Goal: Information Seeking & Learning: Learn about a topic

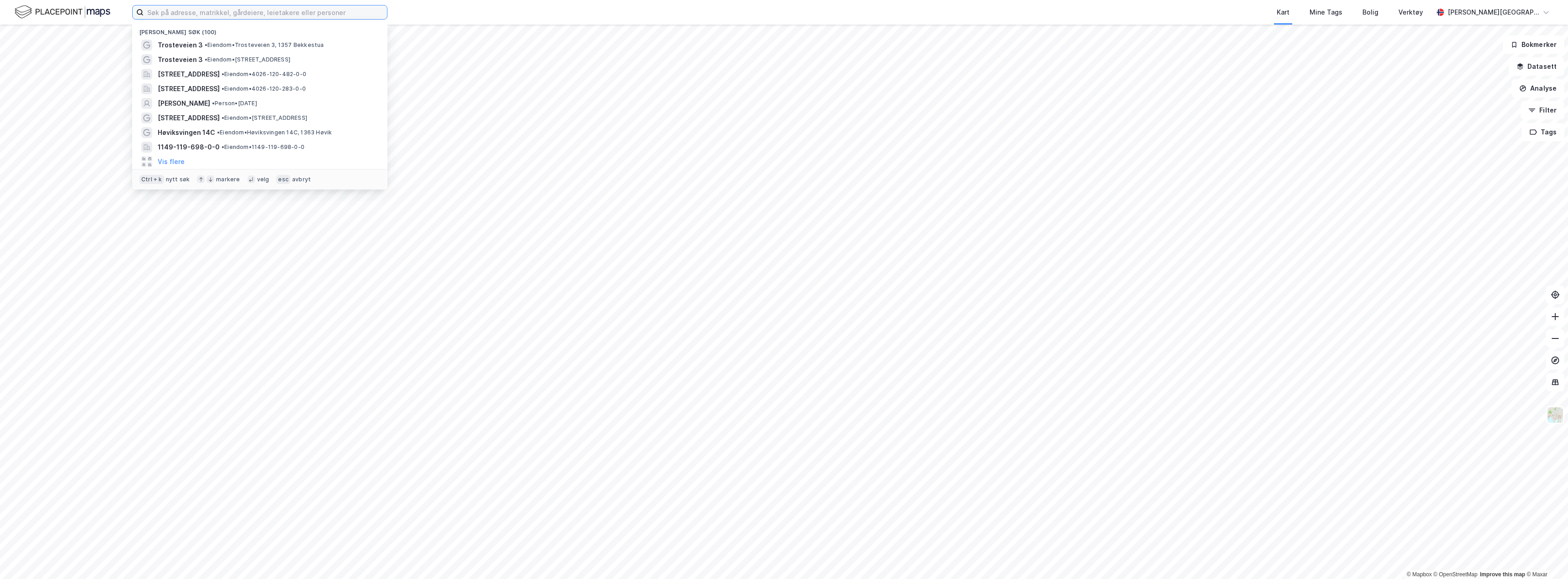
click at [218, 13] on input at bounding box center [265, 12] width 243 height 13
paste input "0301-234/127/0/1"
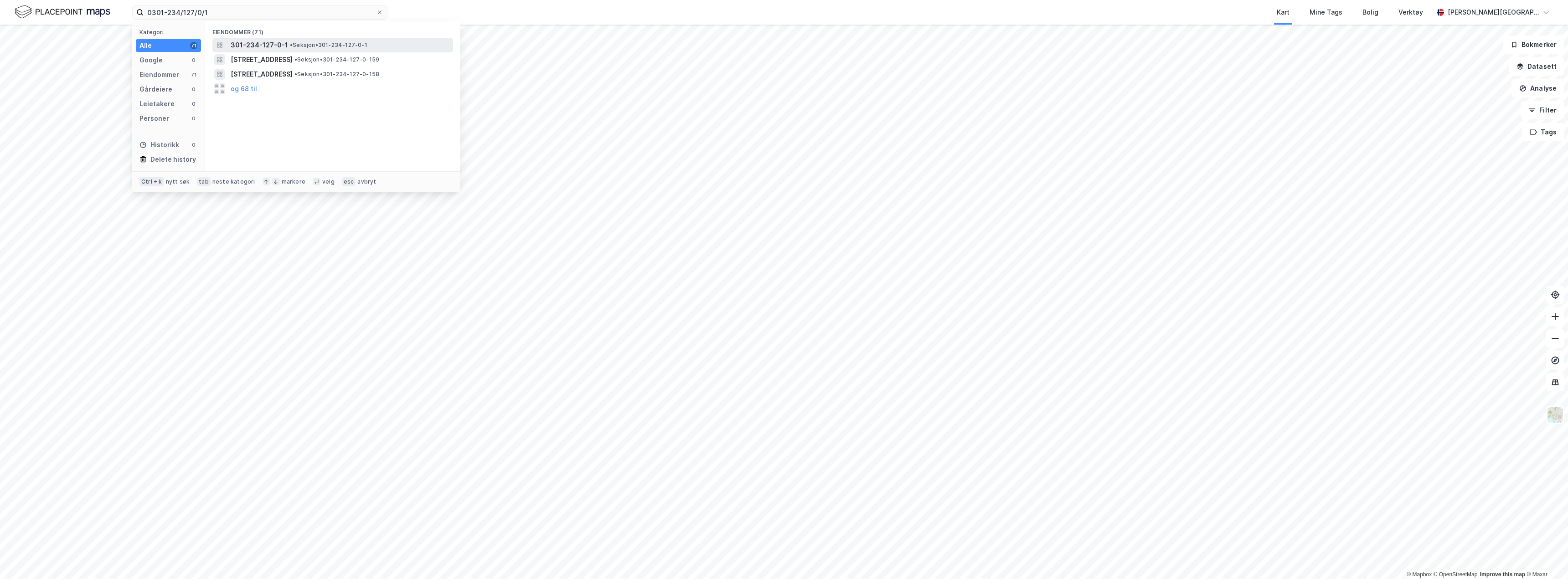
click at [269, 44] on span "301-234-127-0-1" at bounding box center [259, 45] width 57 height 11
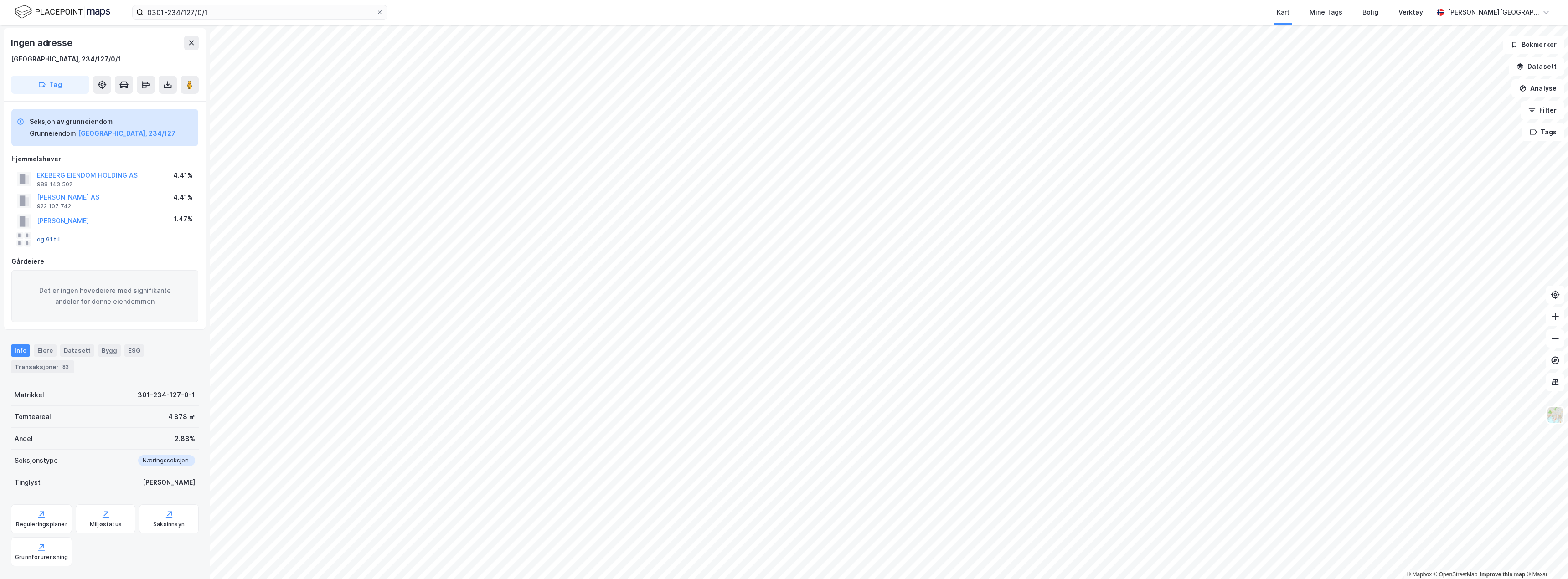
click at [0, 0] on button "og 91 til" at bounding box center [0, 0] width 0 height 0
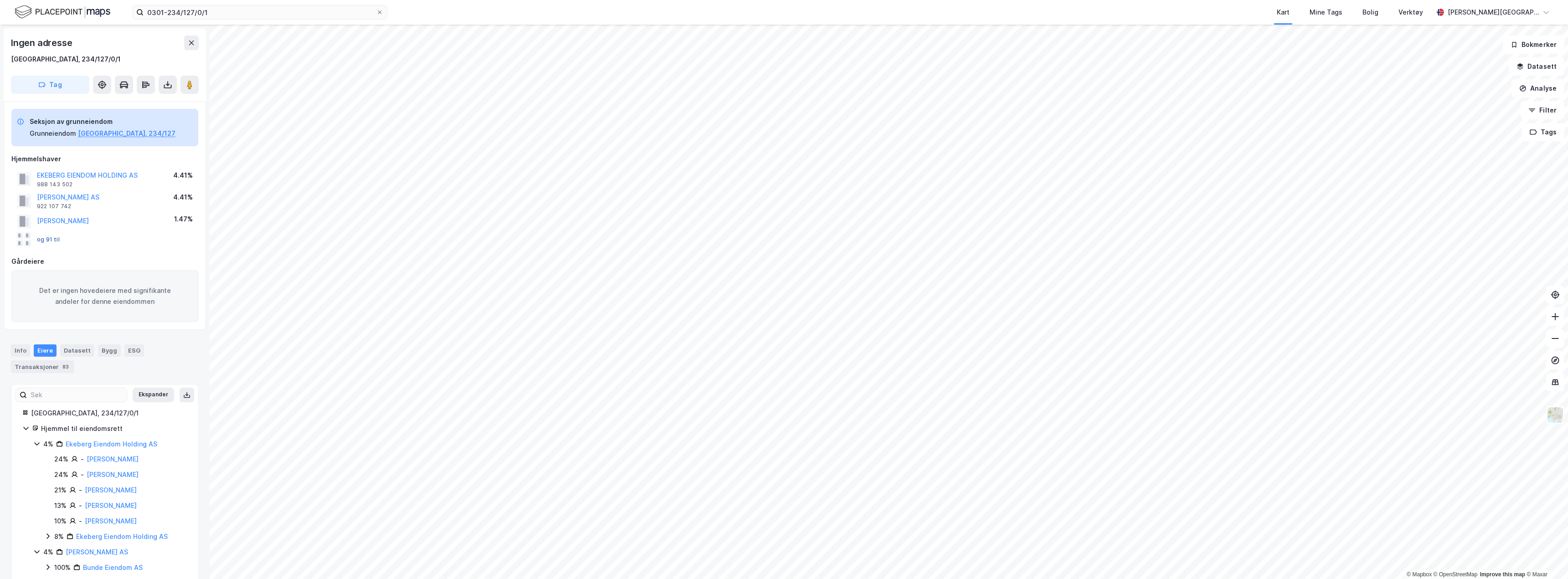
click at [0, 0] on button "og 91 til" at bounding box center [0, 0] width 0 height 0
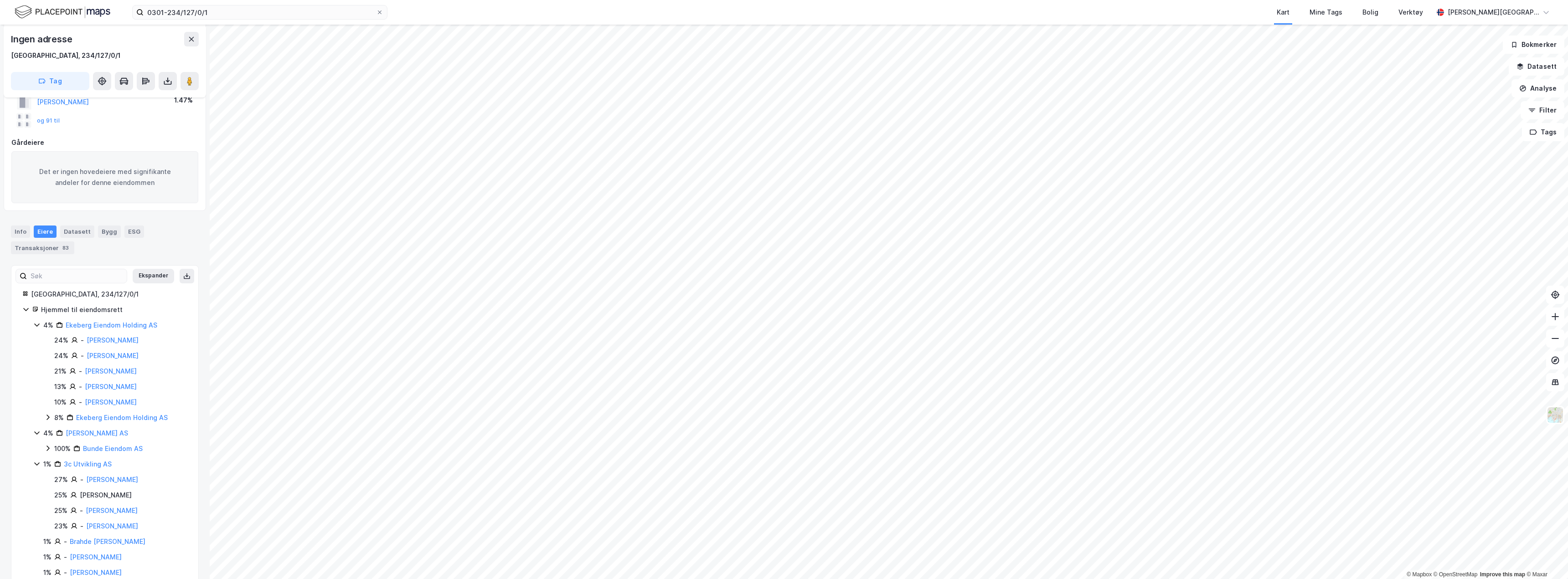
scroll to position [218, 0]
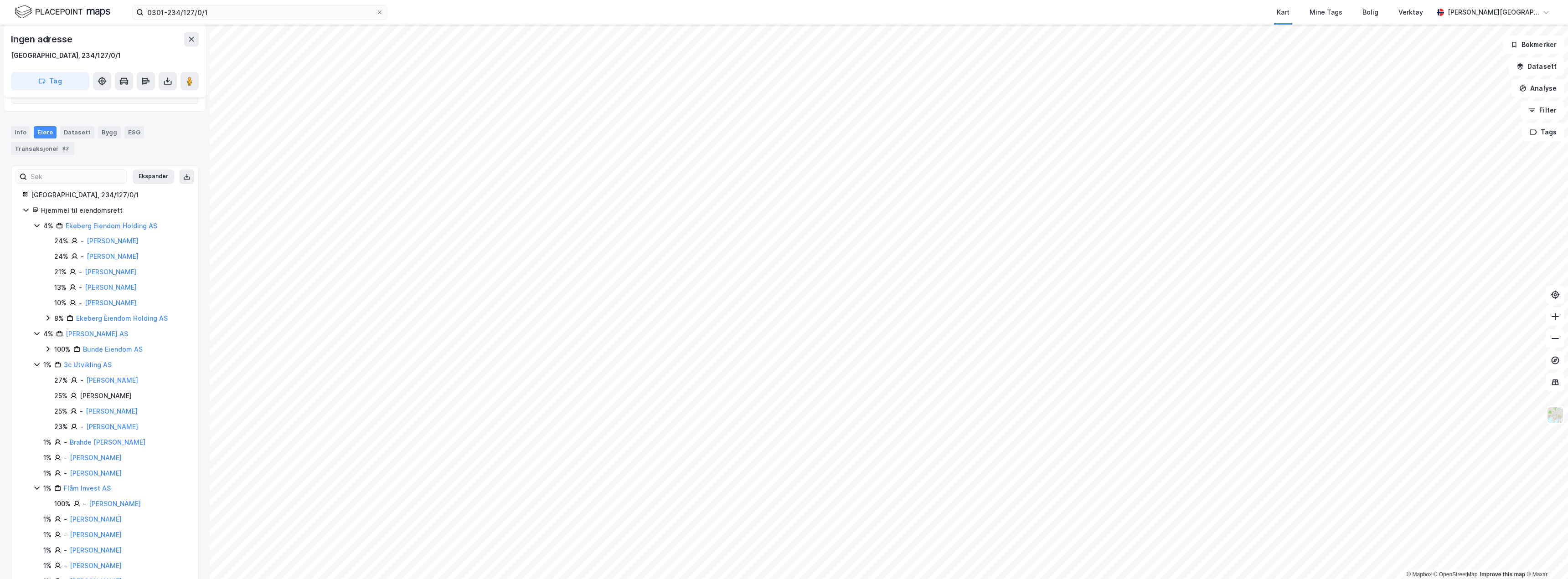
click at [38, 225] on icon at bounding box center [37, 226] width 7 height 7
click at [41, 240] on div "4% [PERSON_NAME] AS" at bounding box center [110, 241] width 154 height 11
click at [39, 253] on icon at bounding box center [37, 256] width 7 height 7
click at [38, 319] on icon at bounding box center [37, 318] width 7 height 7
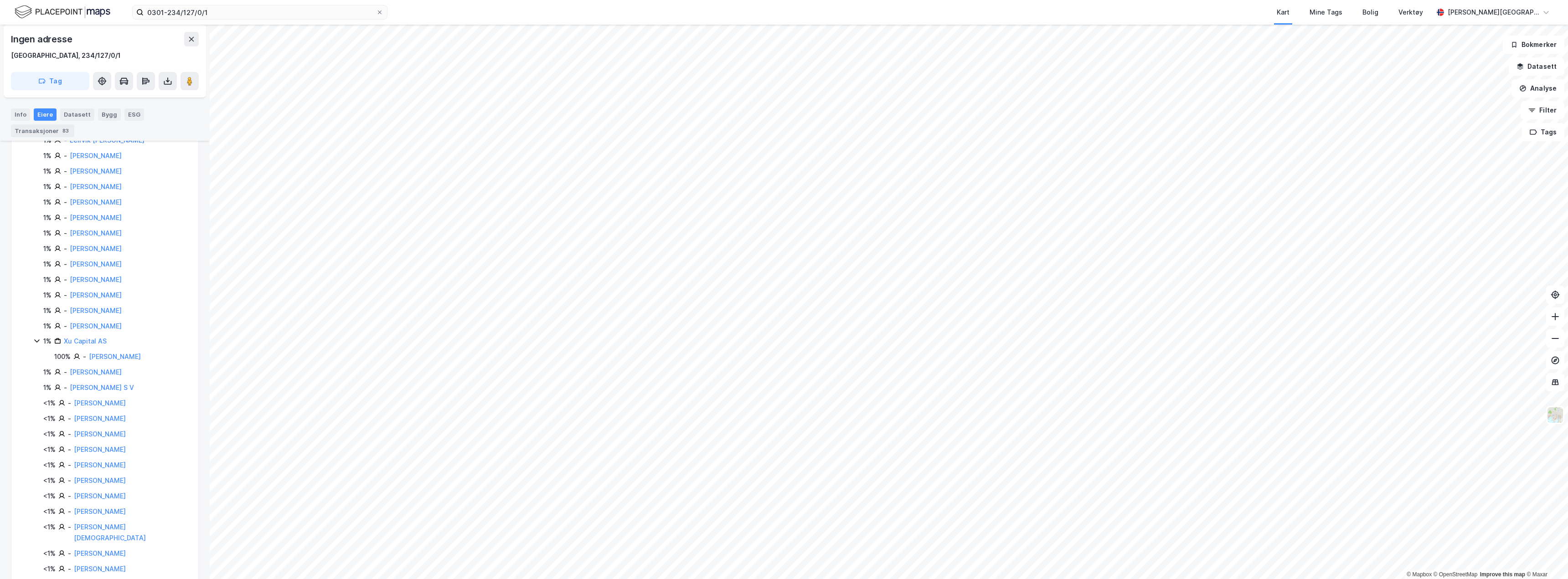
scroll to position [681, 0]
click at [37, 273] on icon at bounding box center [37, 272] width 5 height 3
click at [72, 556] on button "Show 44 more" at bounding box center [60, 562] width 54 height 11
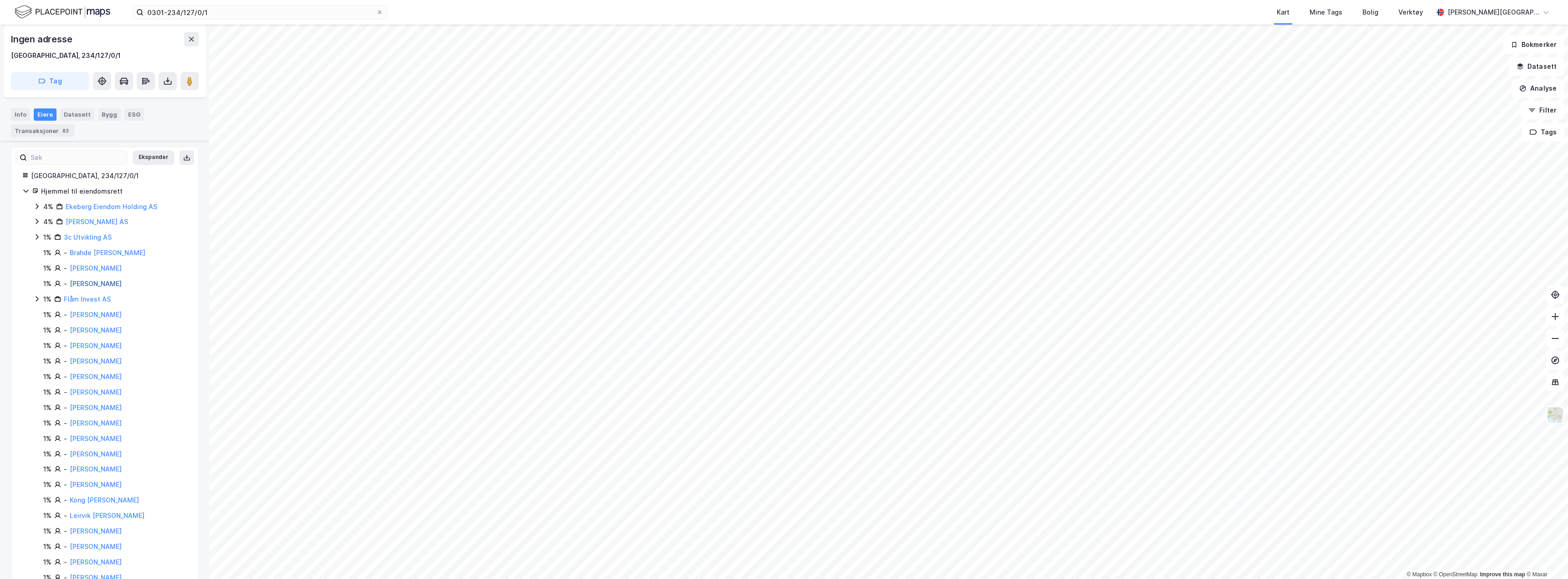
click at [88, 282] on link "[PERSON_NAME]" at bounding box center [96, 283] width 52 height 8
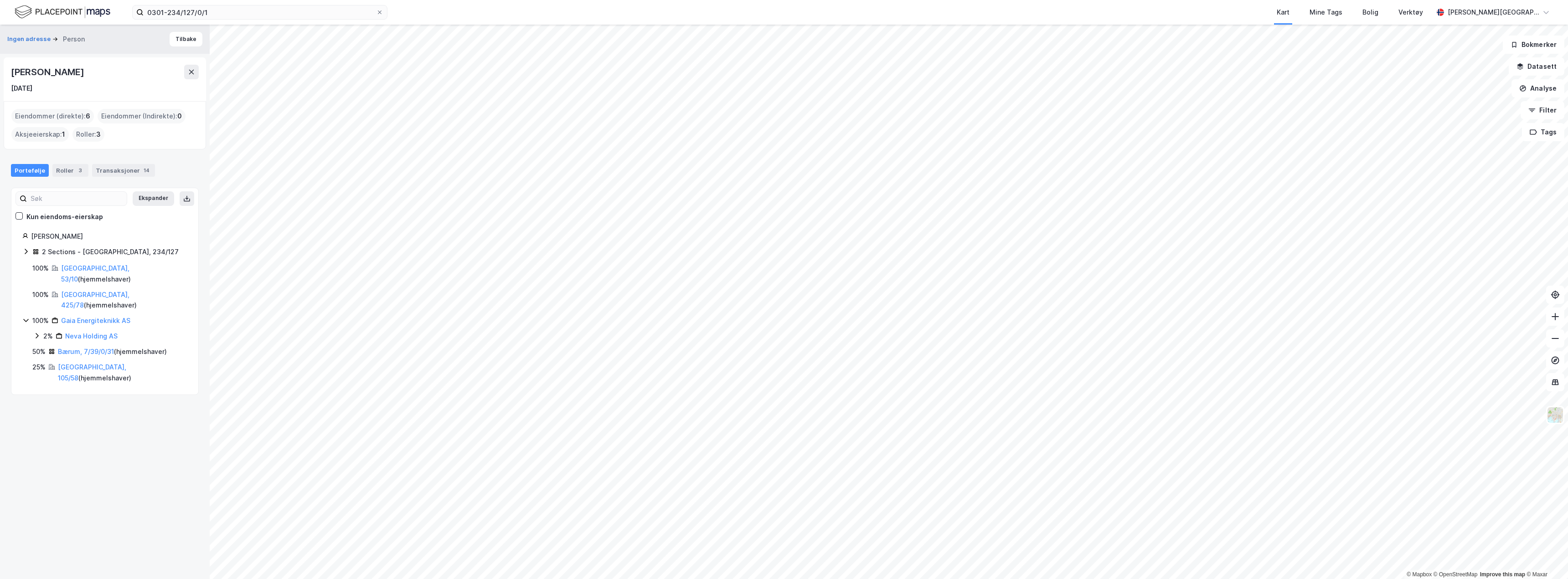
click at [38, 332] on icon at bounding box center [37, 336] width 7 height 7
click at [26, 257] on div "2 Sections - [GEOGRAPHIC_DATA], 234/127" at bounding box center [105, 252] width 165 height 12
click at [25, 254] on icon at bounding box center [26, 251] width 7 height 7
click at [25, 252] on icon at bounding box center [26, 251] width 7 height 7
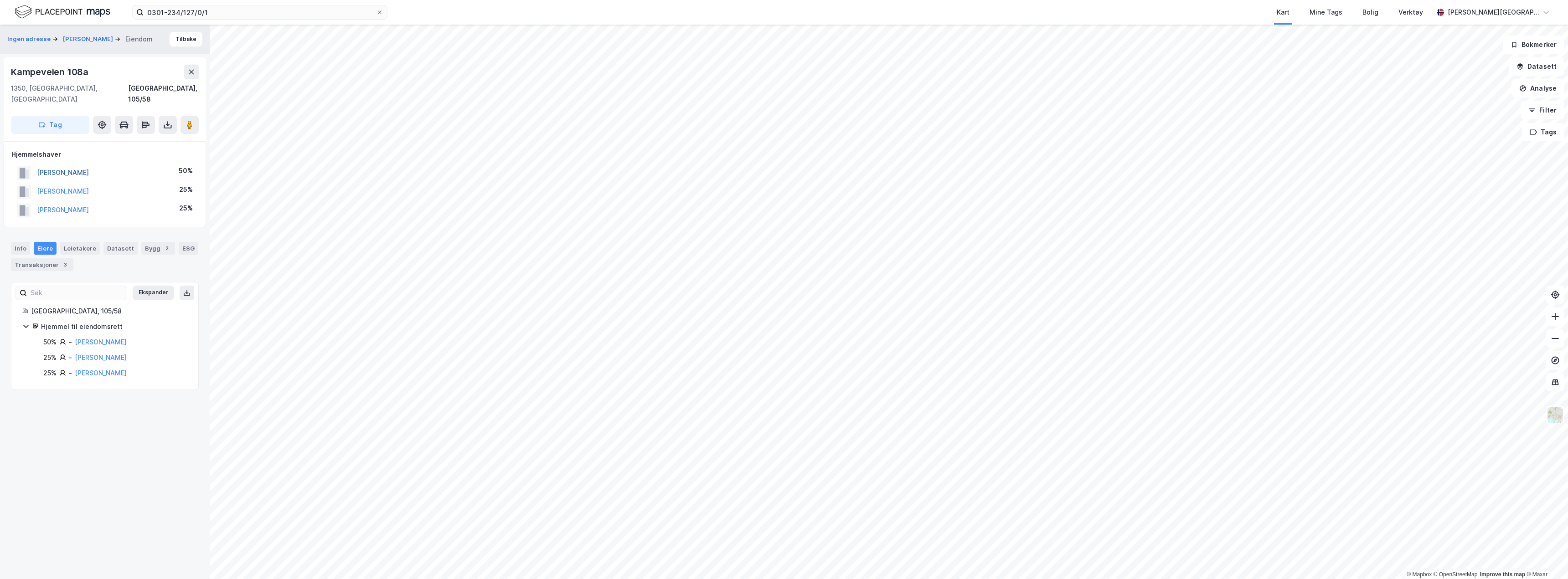
click at [0, 0] on button "[PERSON_NAME]" at bounding box center [0, 0] width 0 height 0
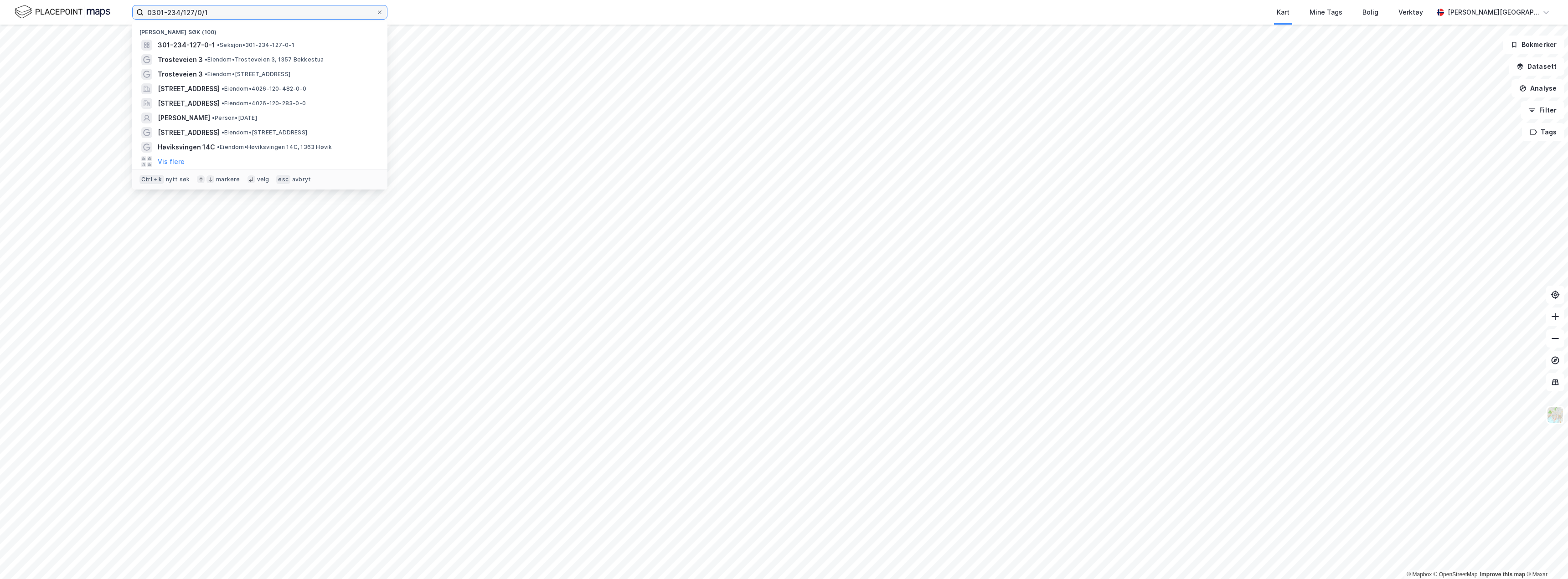
click at [200, 9] on input "0301-234/127/0/1" at bounding box center [260, 12] width 233 height 13
click at [238, 10] on input "0301-234/127/0/1" at bounding box center [260, 12] width 233 height 13
click at [50, 15] on img at bounding box center [62, 12] width 96 height 16
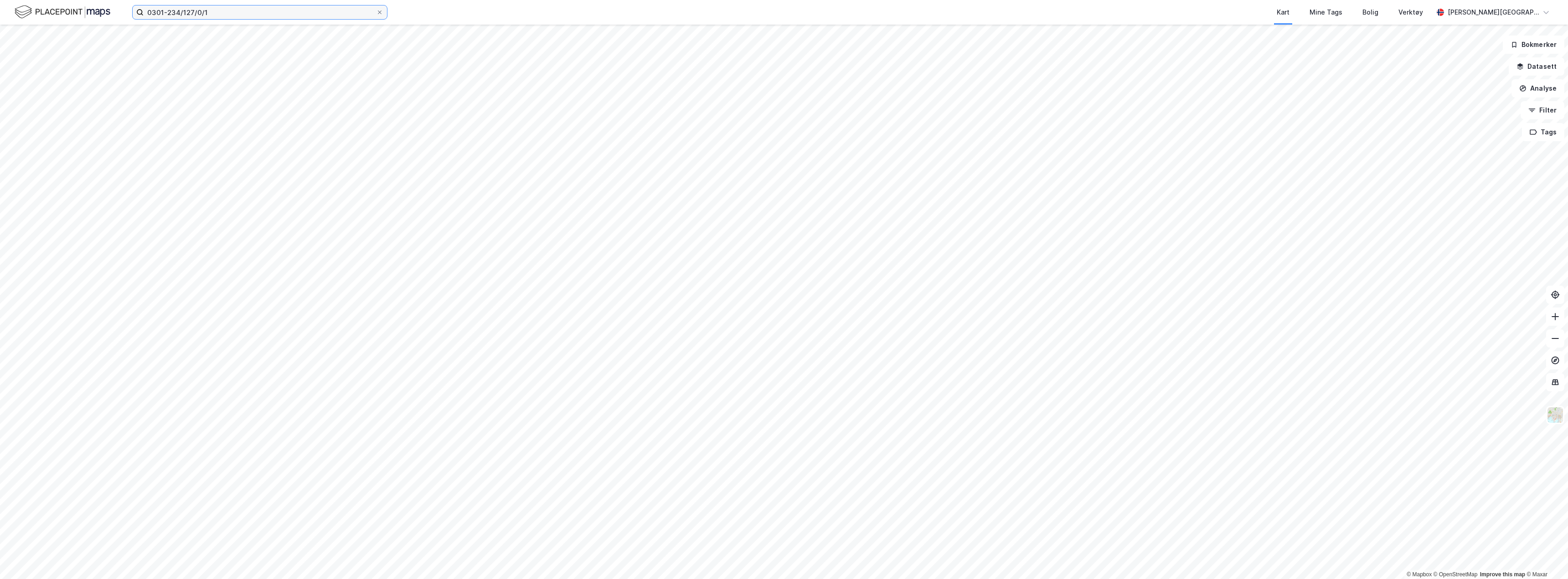
click at [293, 12] on input "0301-234/127/0/1" at bounding box center [260, 12] width 233 height 13
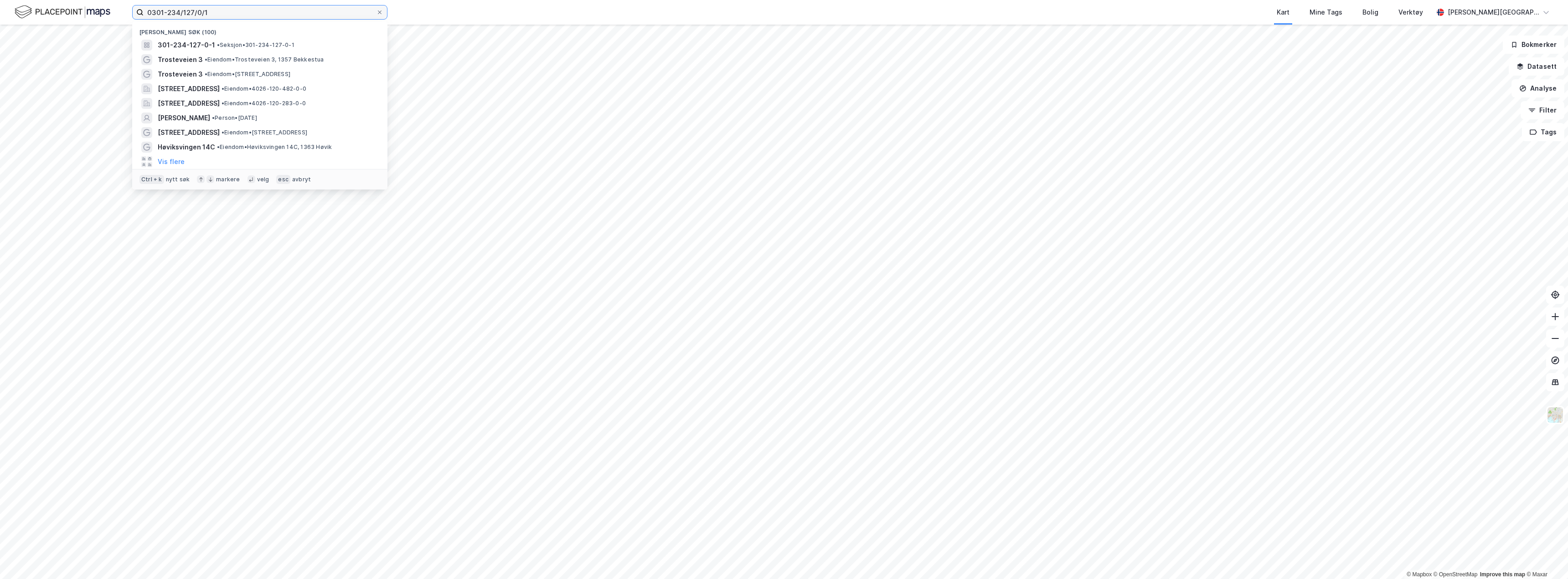
drag, startPoint x: 243, startPoint y: 15, endPoint x: 28, endPoint y: 21, distance: 215.1
click at [28, 19] on div "0301-234/127/0/1 Nylige søk [PHONE_NUMBER] • Seksjon • 301-234-127-0-1 Trosteve…" at bounding box center [784, 12] width 1568 height 24
type input "n"
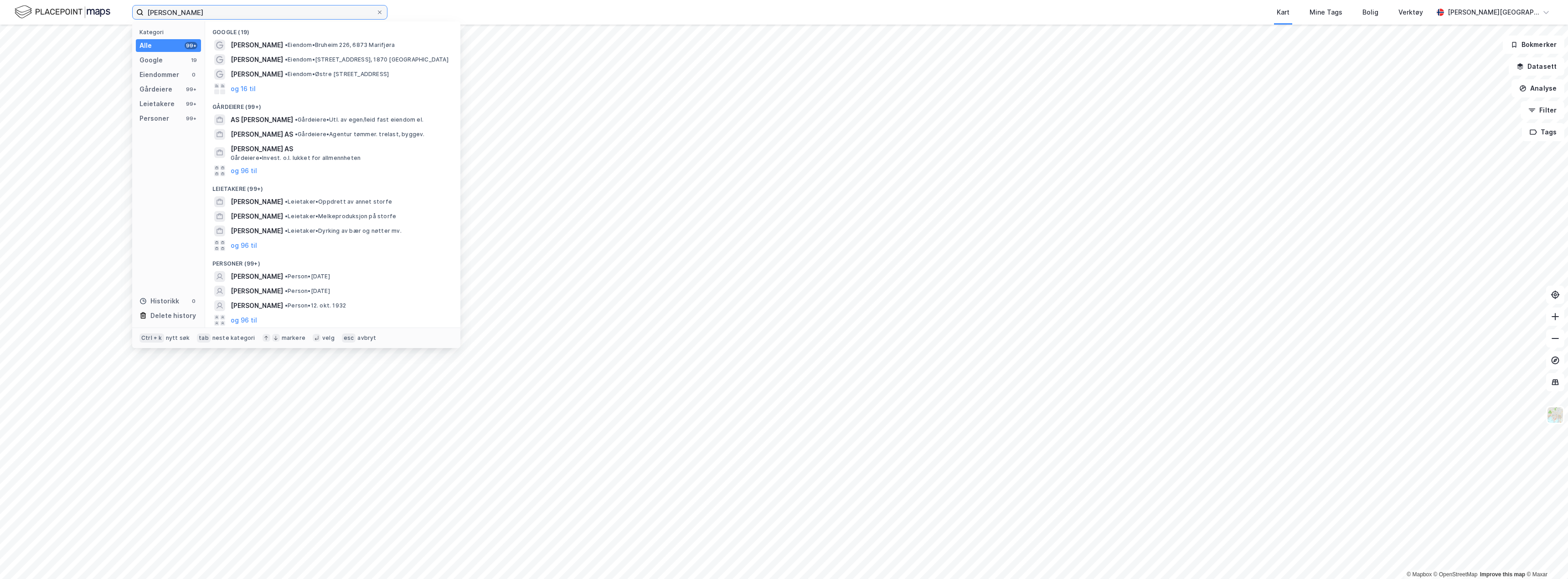
drag, startPoint x: 185, startPoint y: 14, endPoint x: 190, endPoint y: 17, distance: 5.8
click at [185, 13] on input "[PERSON_NAME]" at bounding box center [260, 12] width 233 height 13
type input "[PERSON_NAME]"
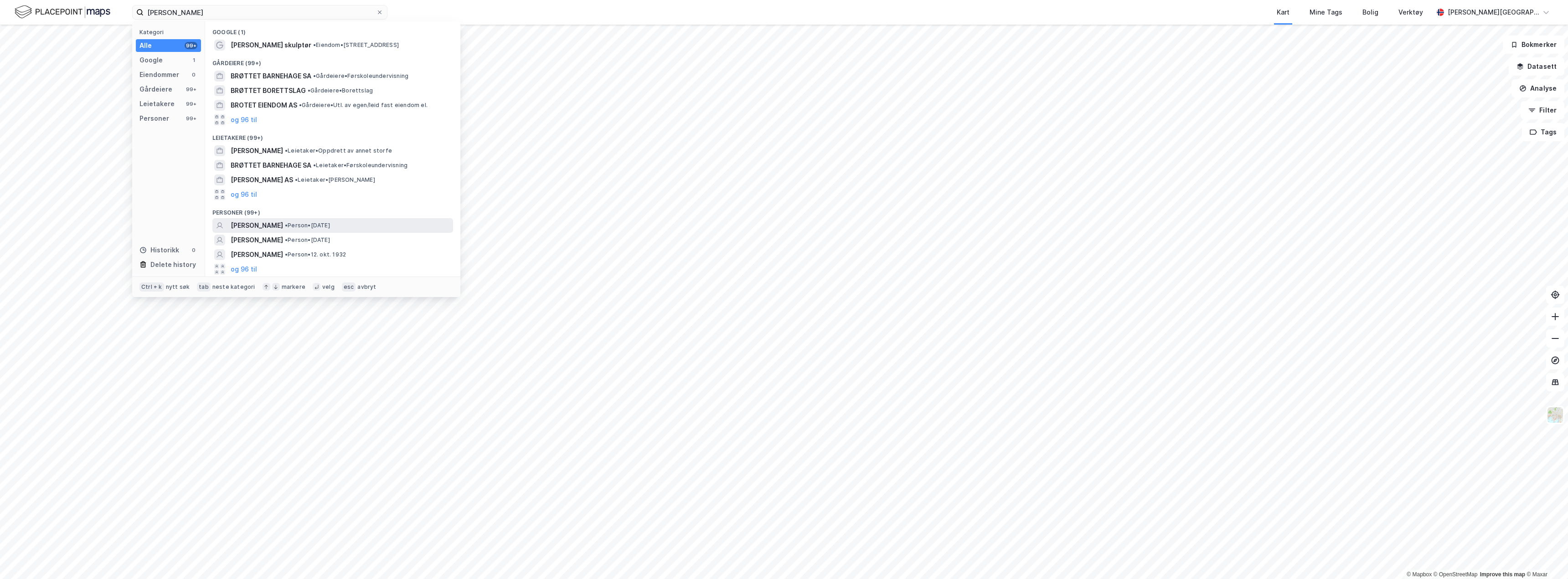
click at [264, 224] on span "[PERSON_NAME]" at bounding box center [257, 226] width 52 height 11
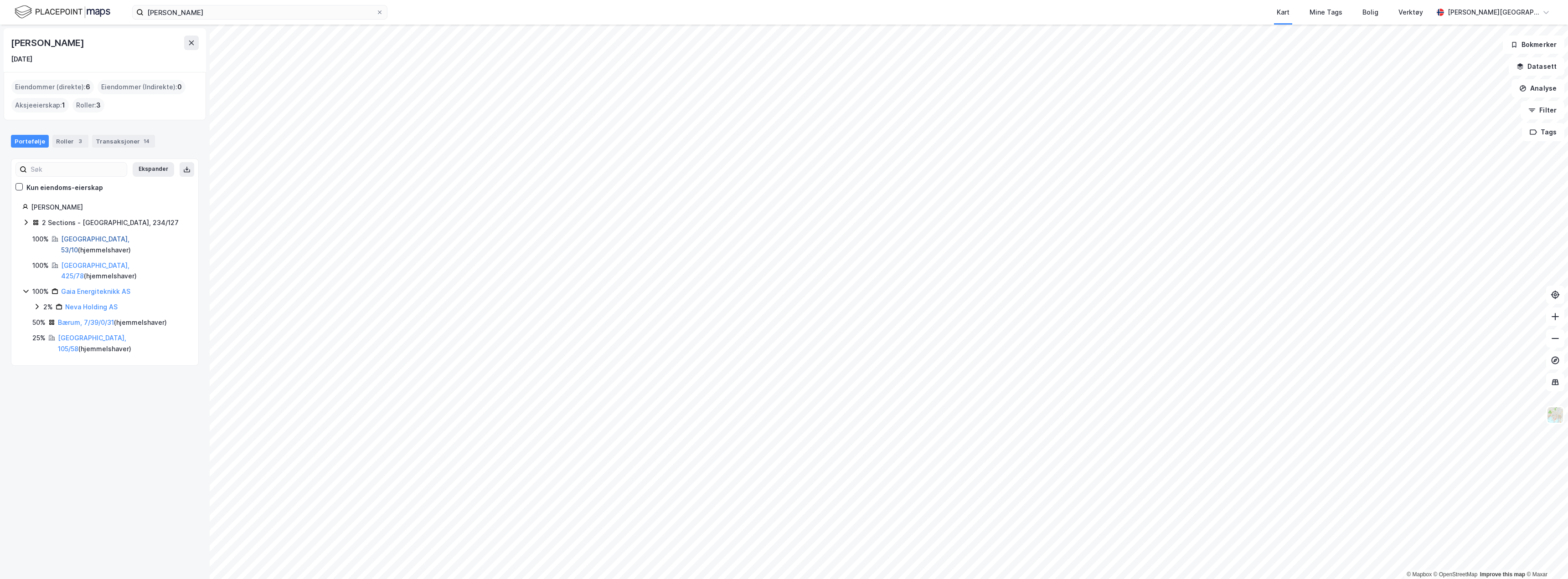
click at [97, 237] on link "[GEOGRAPHIC_DATA], 53/10" at bounding box center [95, 244] width 68 height 19
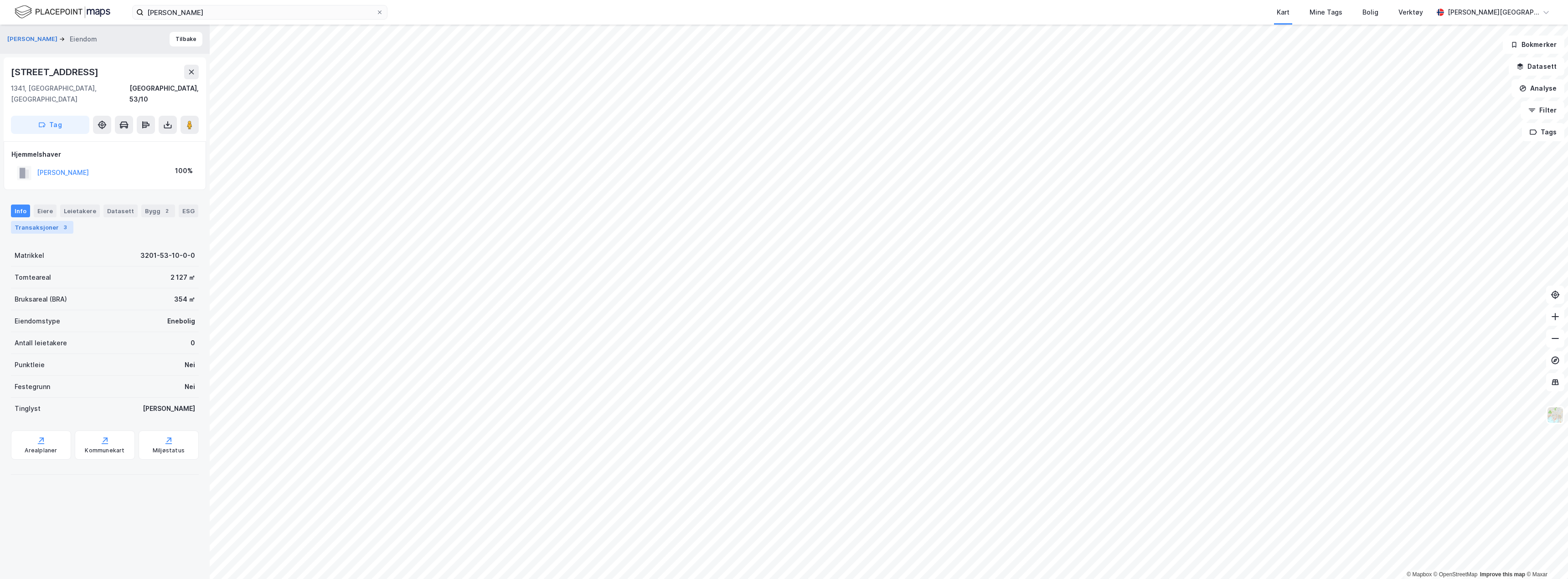
click at [35, 221] on div "Transaksjoner 3" at bounding box center [42, 227] width 63 height 13
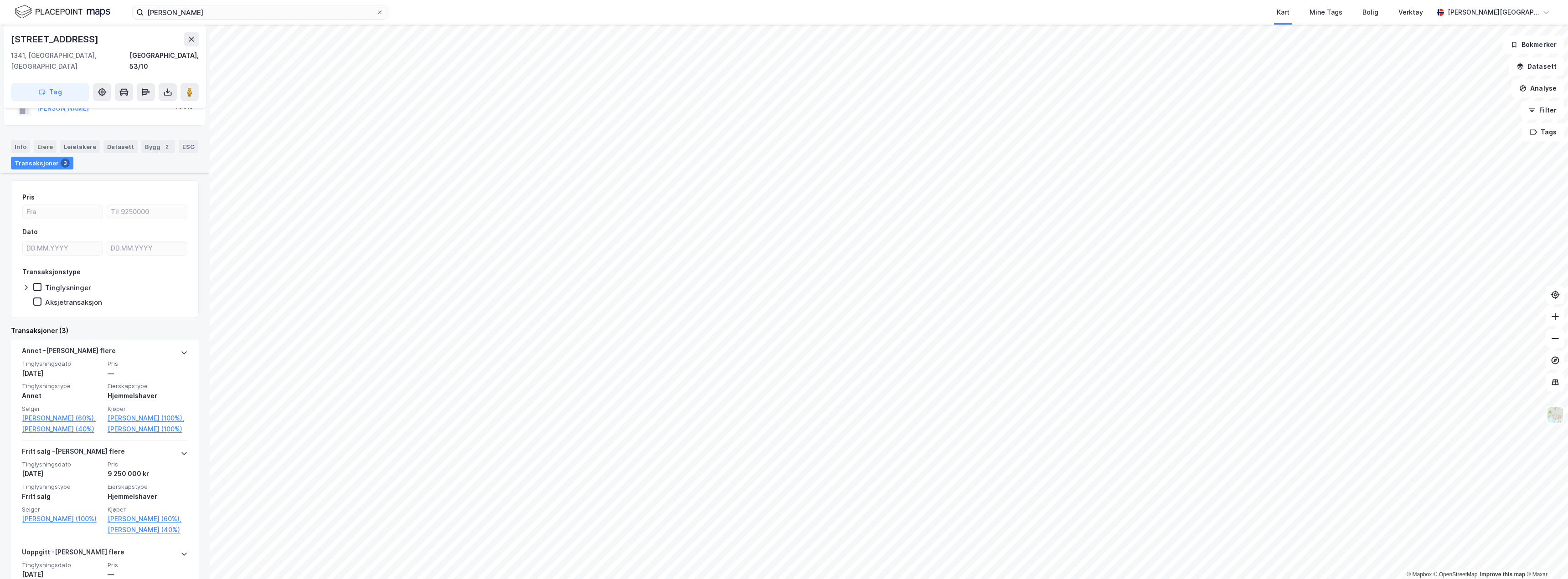
scroll to position [137, 0]
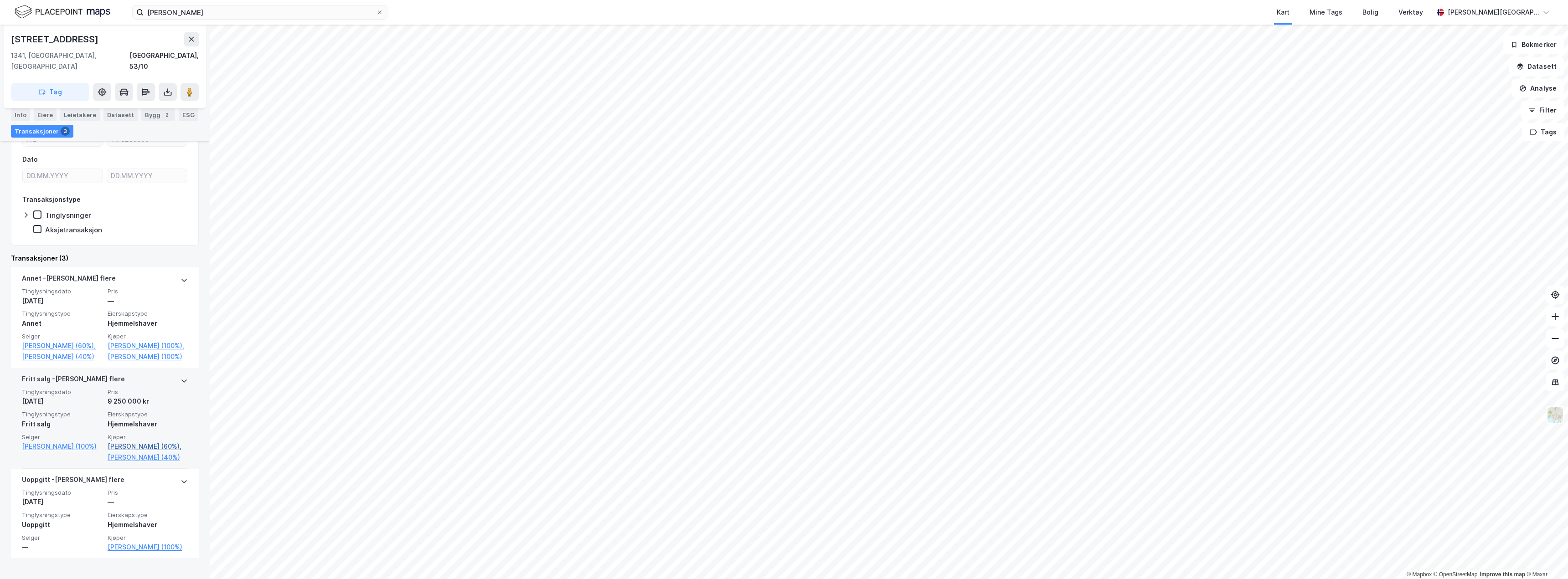
click at [127, 443] on link "[PERSON_NAME] (60%)," at bounding box center [148, 446] width 80 height 11
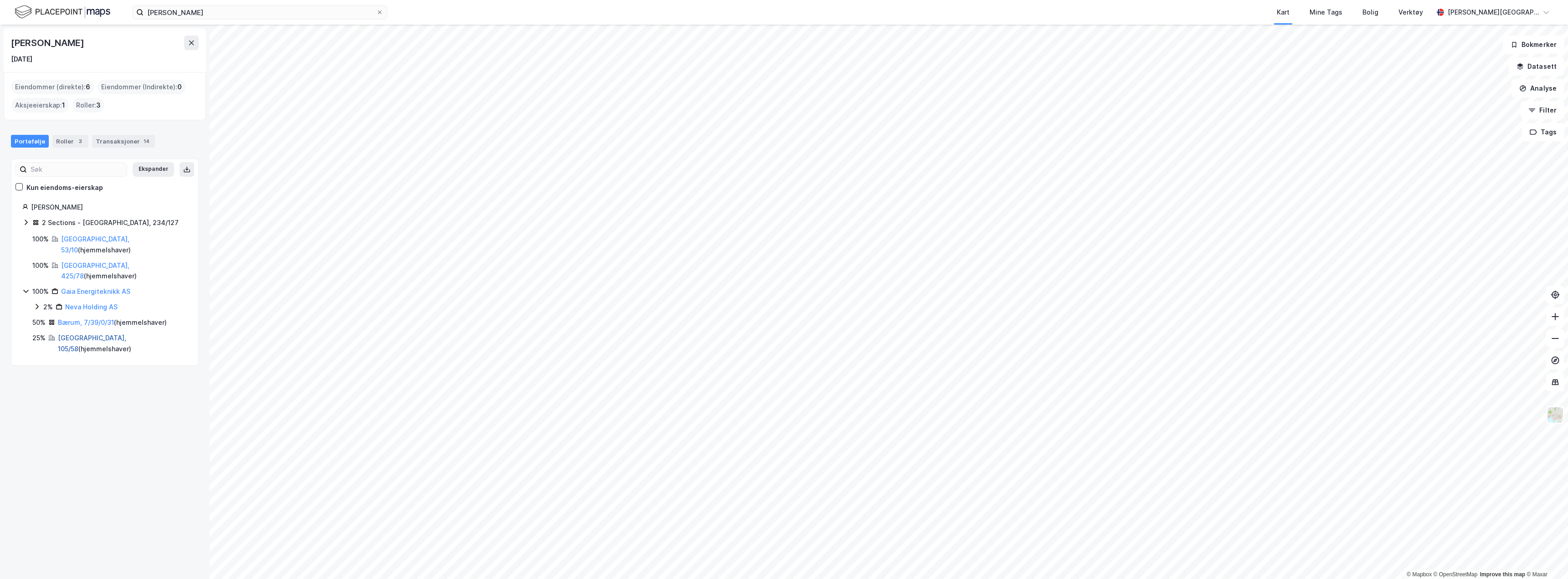
click at [78, 334] on link "[GEOGRAPHIC_DATA], 105/58" at bounding box center [92, 343] width 68 height 19
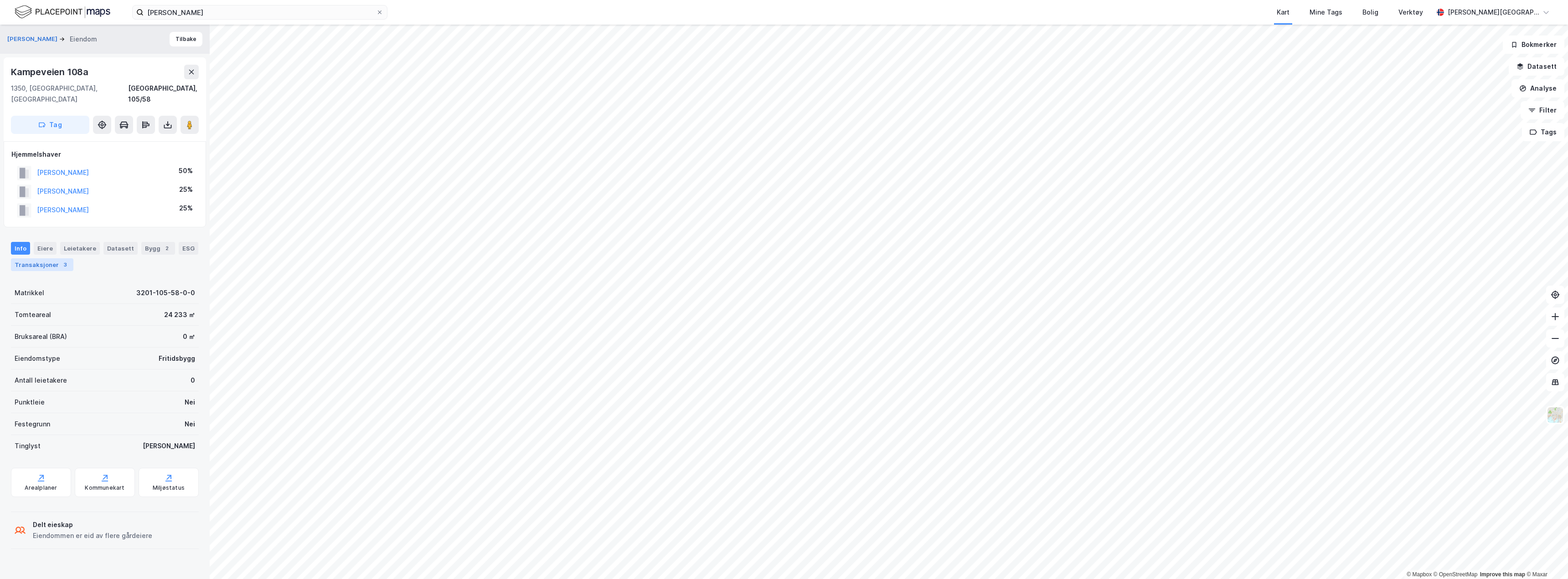
click at [37, 258] on div "Transaksjoner 3" at bounding box center [42, 265] width 63 height 13
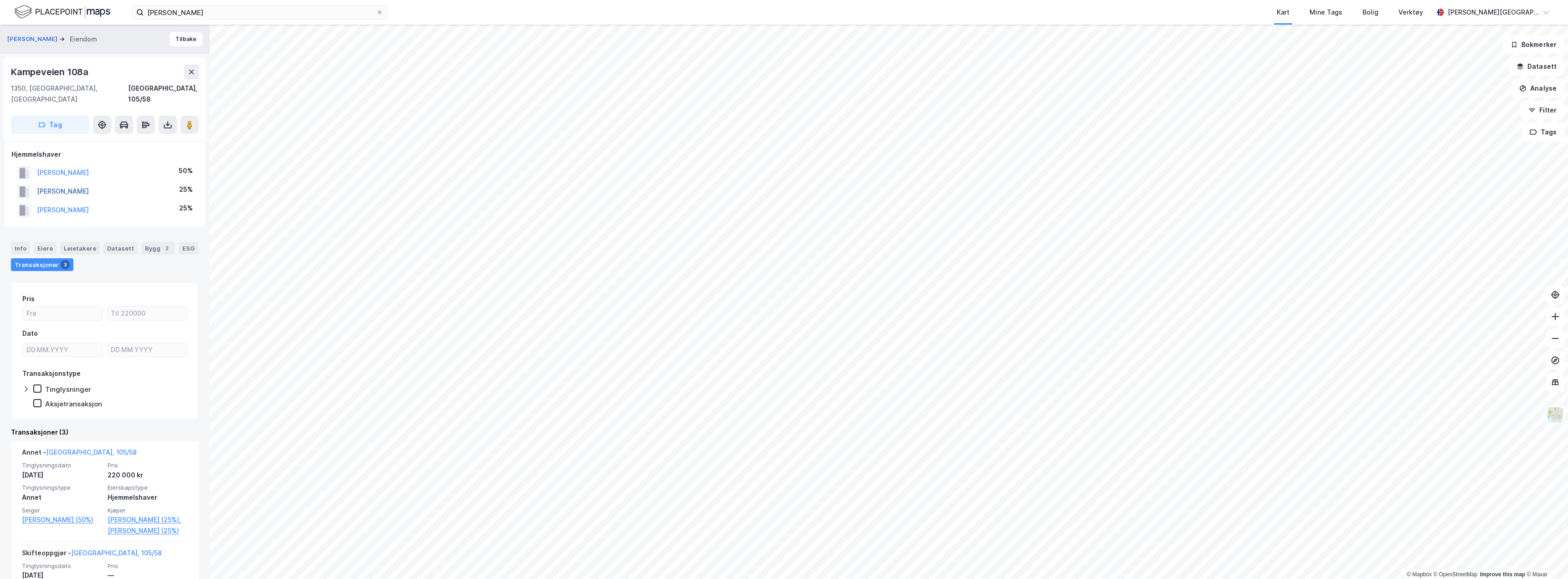
click at [0, 0] on button "[PERSON_NAME]" at bounding box center [0, 0] width 0 height 0
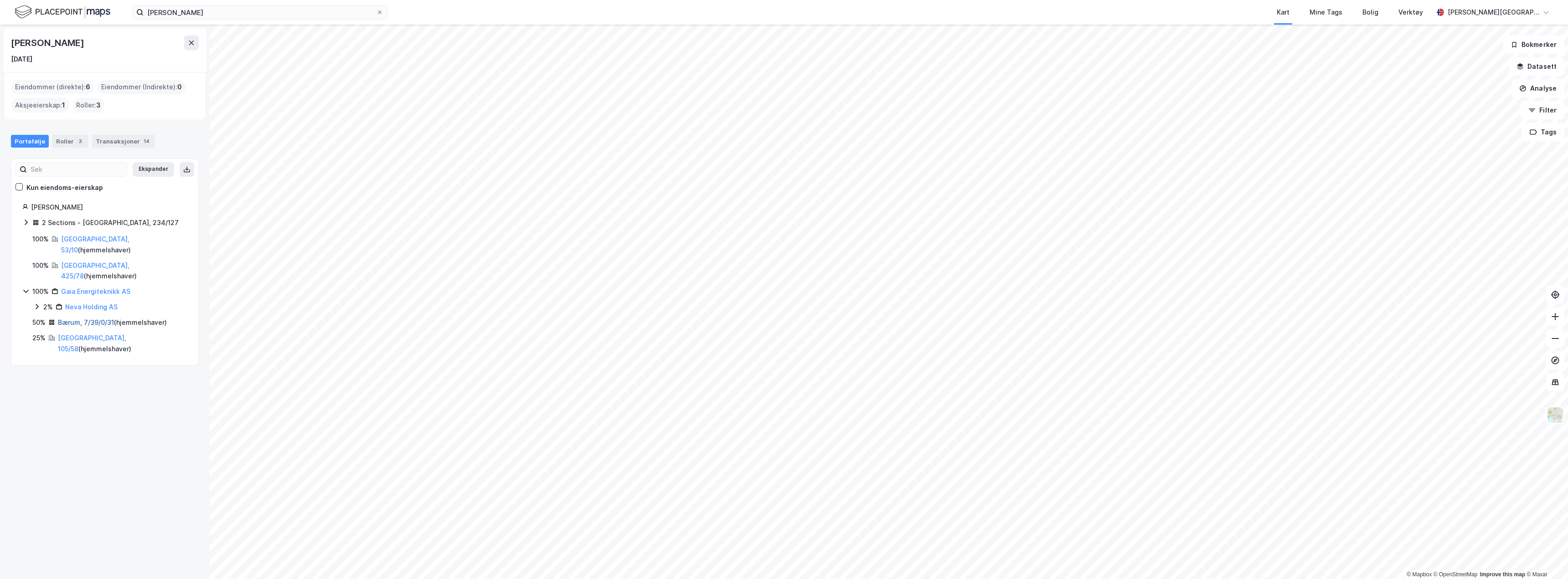
click at [74, 318] on link "Bærum, 7/39/0/31" at bounding box center [86, 322] width 56 height 8
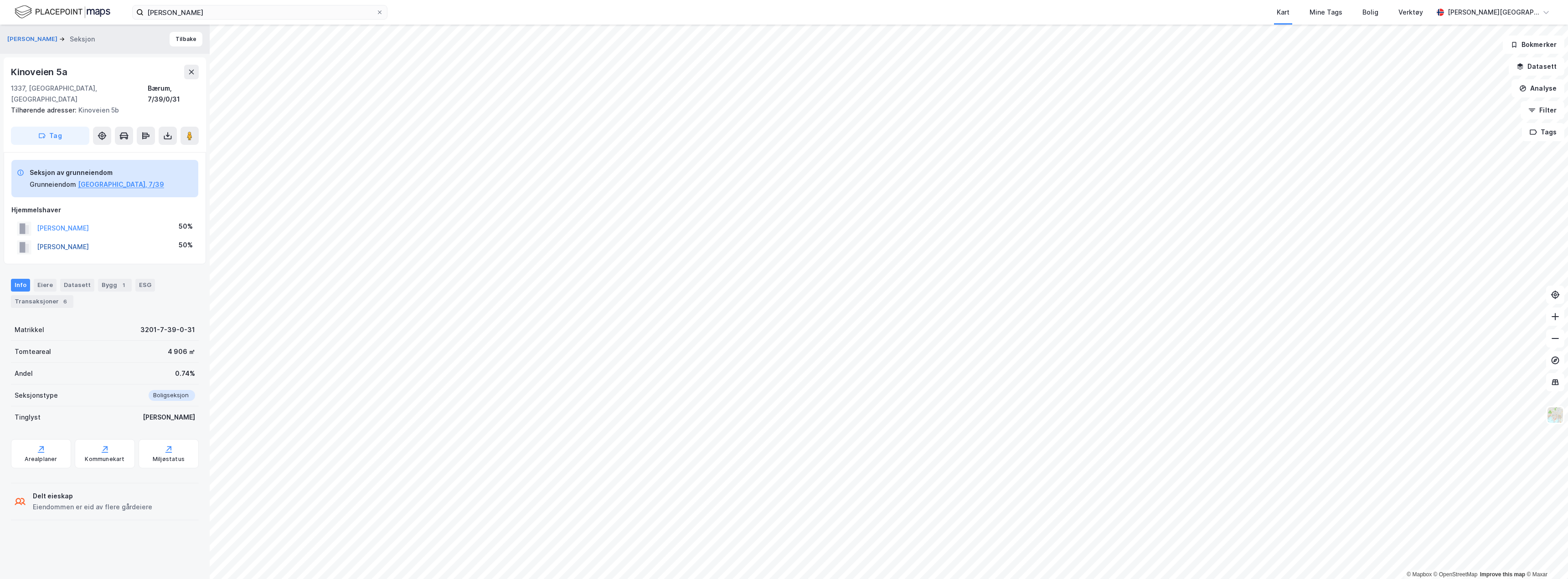
click at [0, 0] on button "[PERSON_NAME]" at bounding box center [0, 0] width 0 height 0
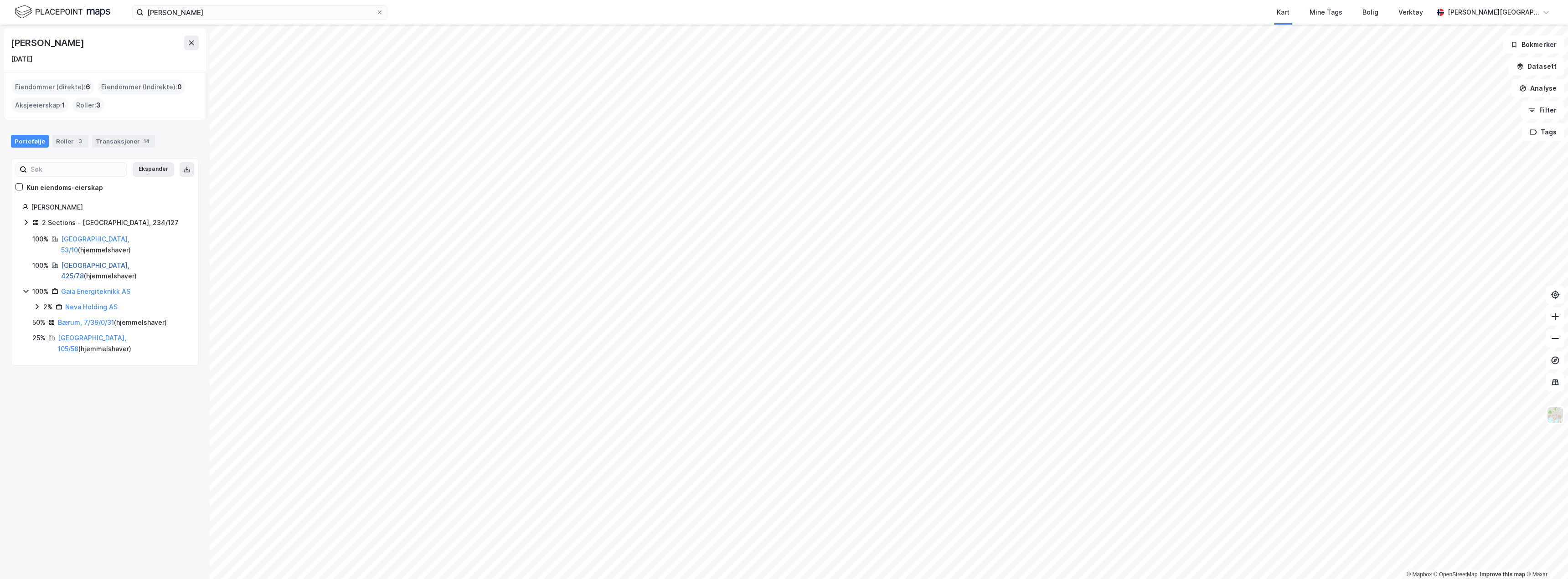
click at [79, 262] on link "[GEOGRAPHIC_DATA], 425/78" at bounding box center [95, 271] width 68 height 19
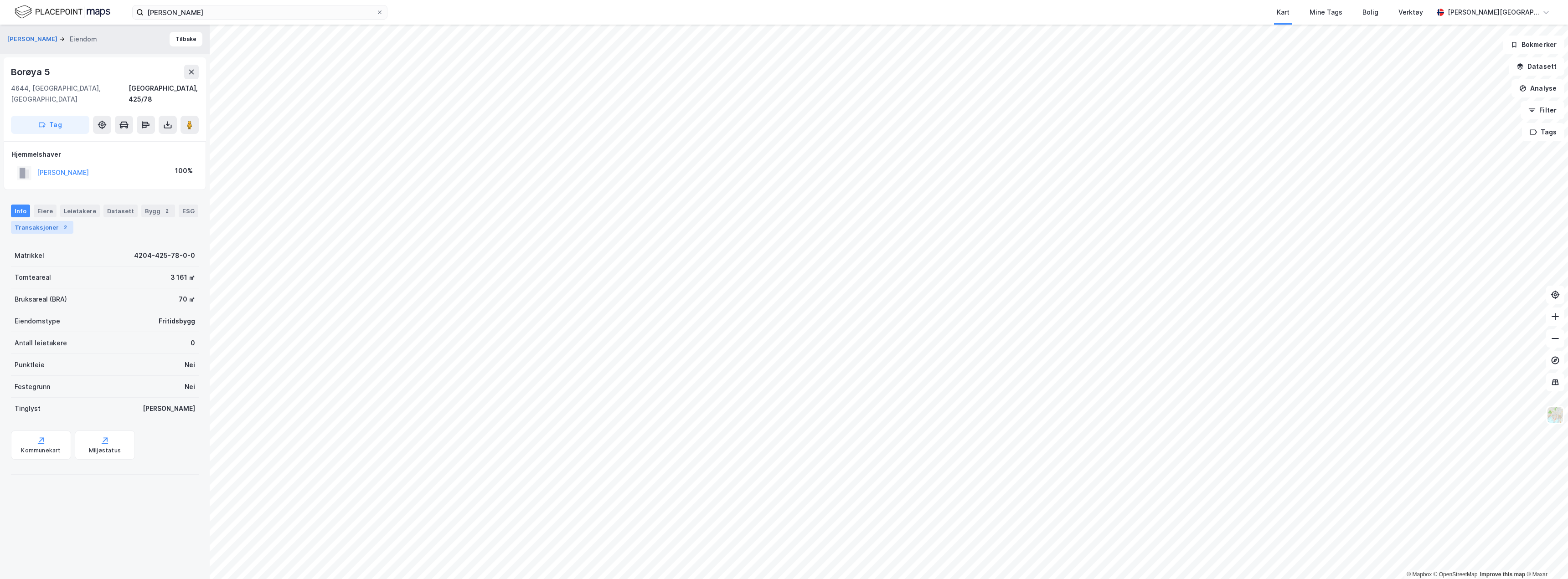
click at [52, 221] on div "Transaksjoner 2" at bounding box center [42, 227] width 63 height 13
